Goal: Ask a question: Seek information or help from site administrators or community

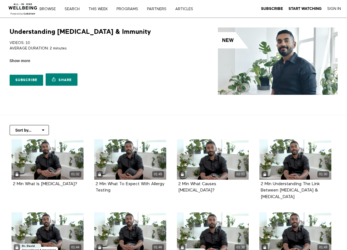
click at [114, 87] on div "Subscribe Share Share with your friends [URL][DOMAIN_NAME][MEDICAL_DATA]" at bounding box center [91, 76] width 162 height 25
click at [127, 9] on link "PROGRAMS" at bounding box center [129, 9] width 29 height 4
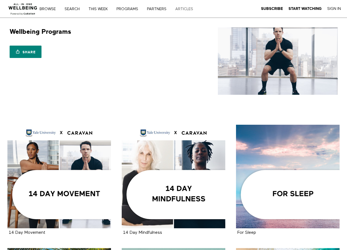
click at [177, 7] on link "ARTICLES" at bounding box center [186, 9] width 26 height 4
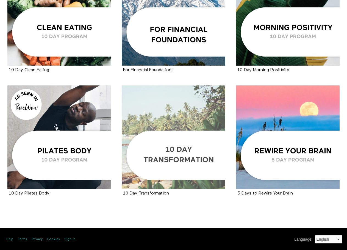
scroll to position [780, 0]
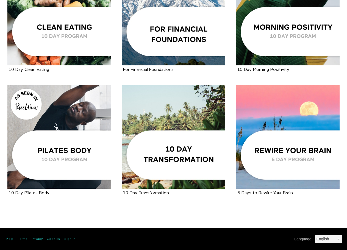
click at [327, 237] on select "Deutsch English Español Français Português" at bounding box center [328, 239] width 27 height 8
click at [11, 238] on link "Help" at bounding box center [9, 239] width 7 height 5
